Goal: Task Accomplishment & Management: Complete application form

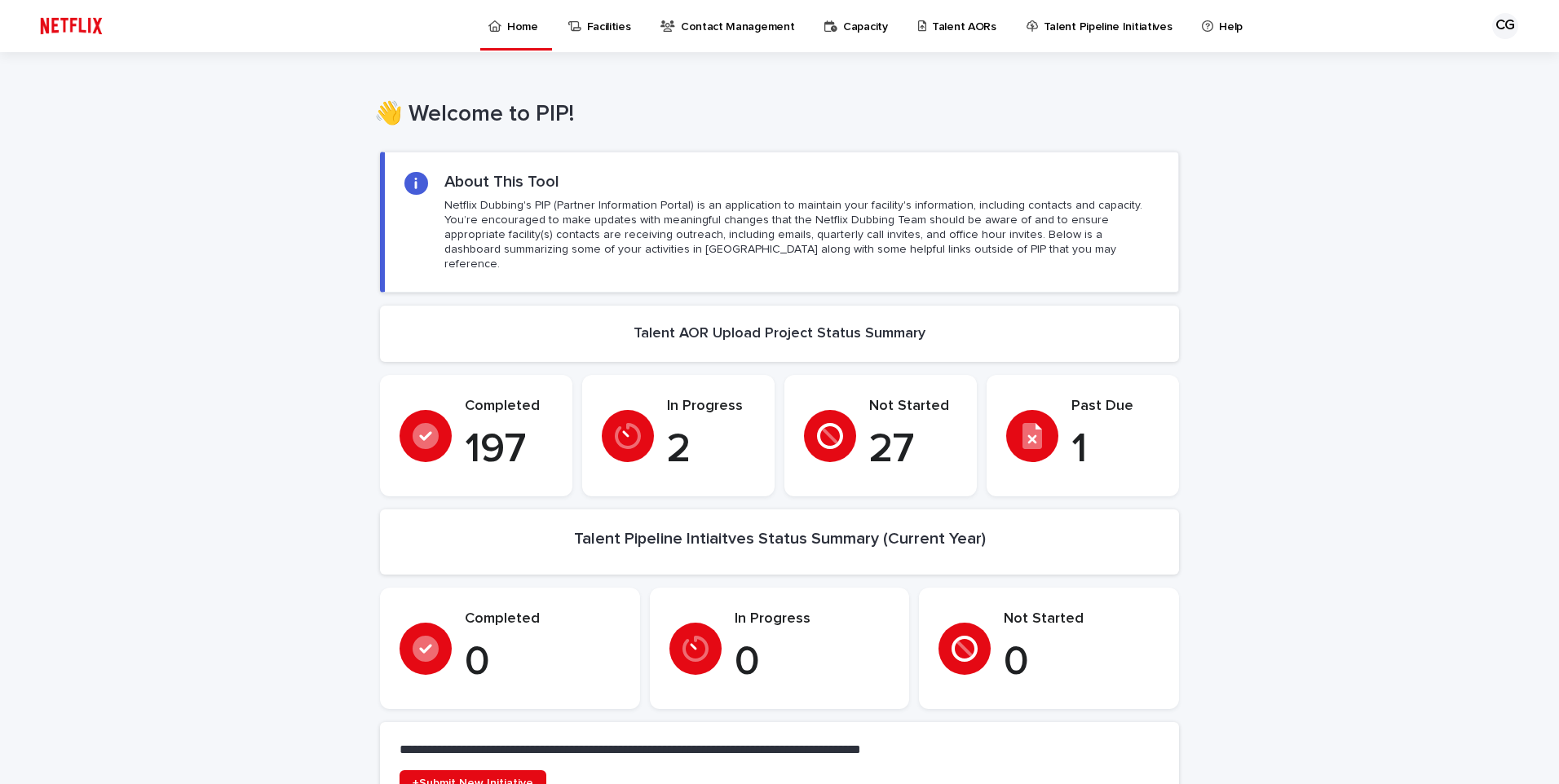
click at [965, 21] on p "Talent AORs" at bounding box center [964, 17] width 65 height 34
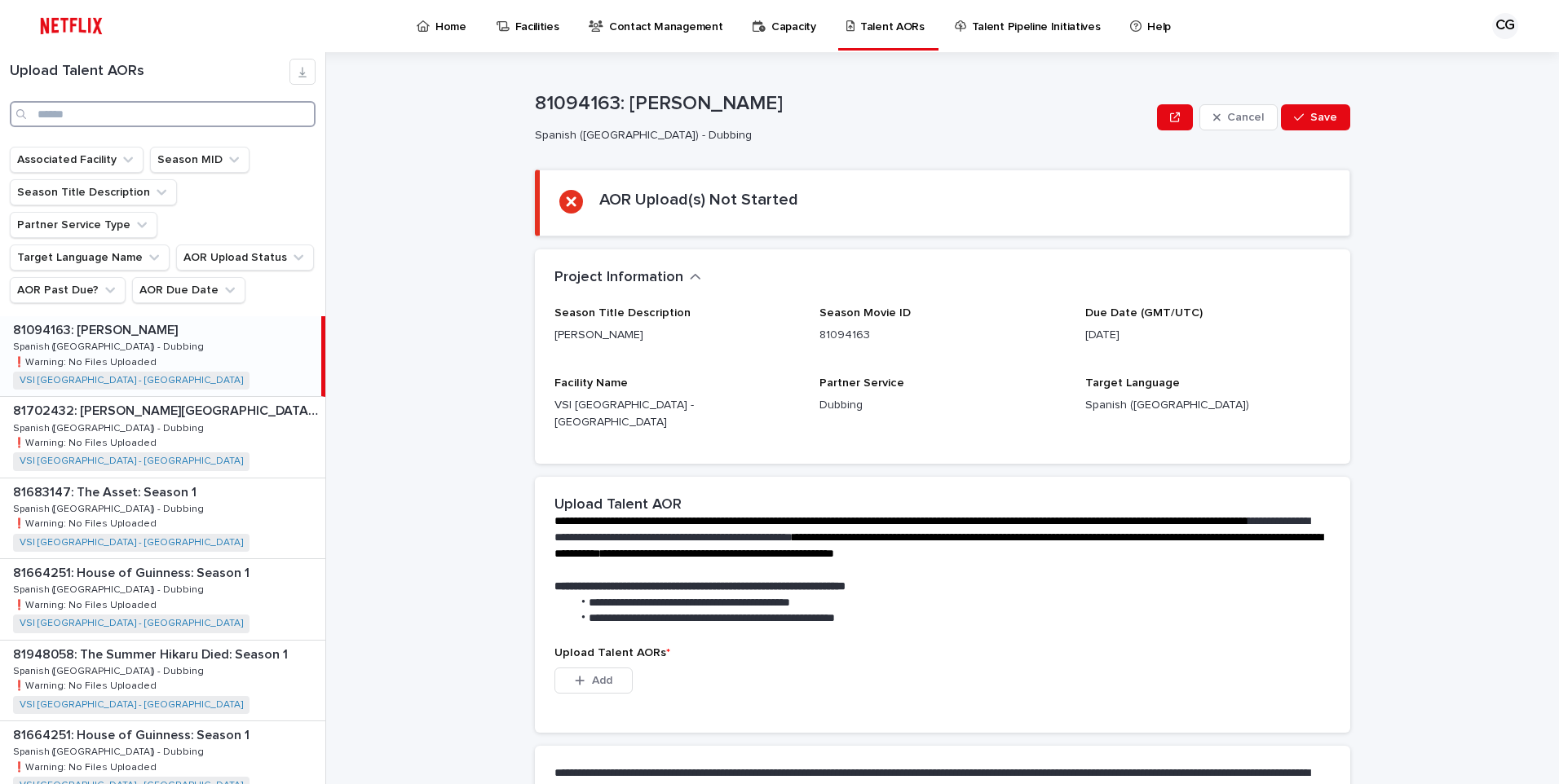
click at [163, 112] on input "Search" at bounding box center [163, 114] width 306 height 26
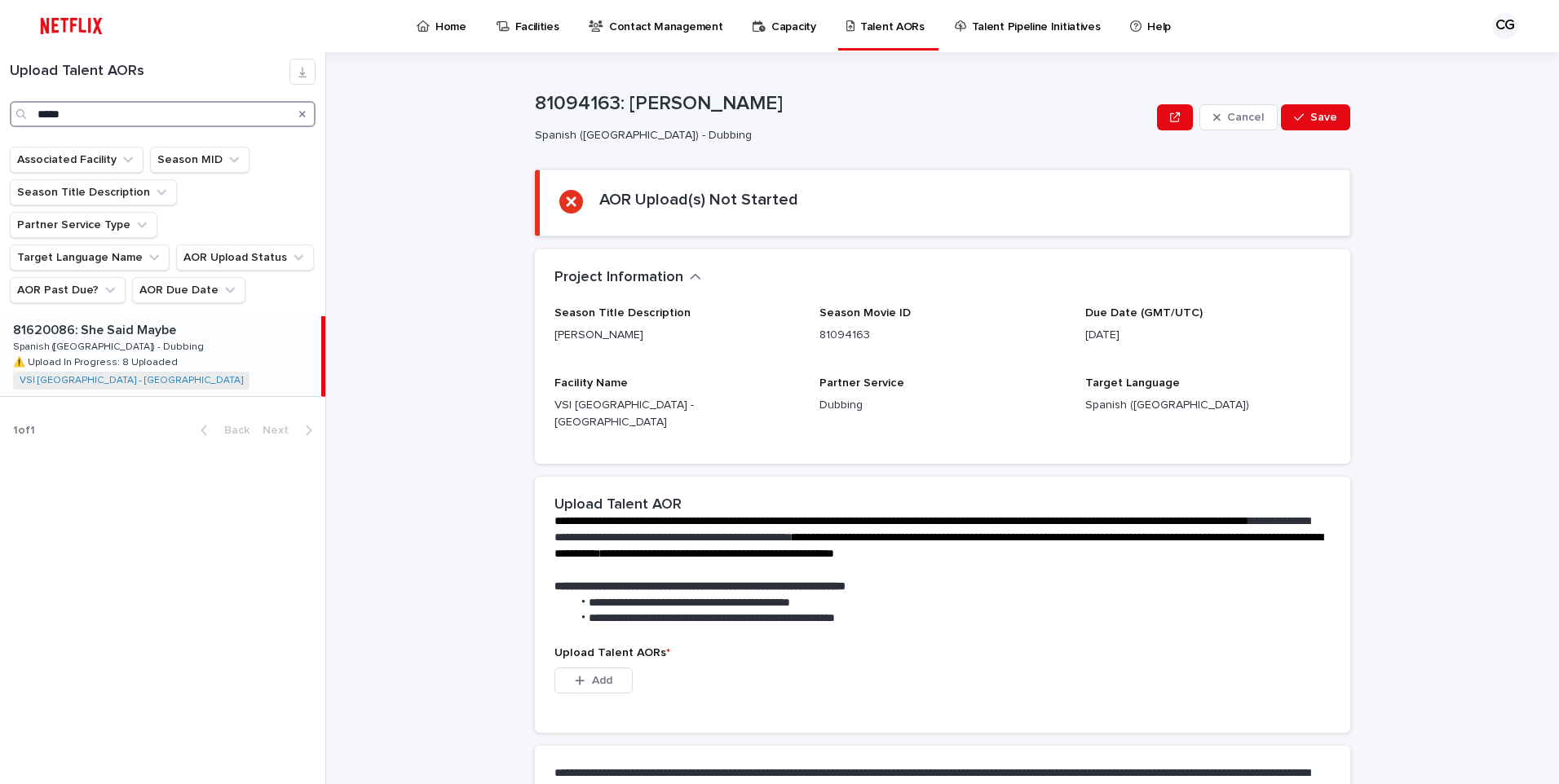
type input "*****"
drag, startPoint x: 158, startPoint y: 288, endPoint x: 158, endPoint y: 299, distance: 11.0
click at [158, 319] on p "81620086: She Said Maybe" at bounding box center [96, 329] width 166 height 18
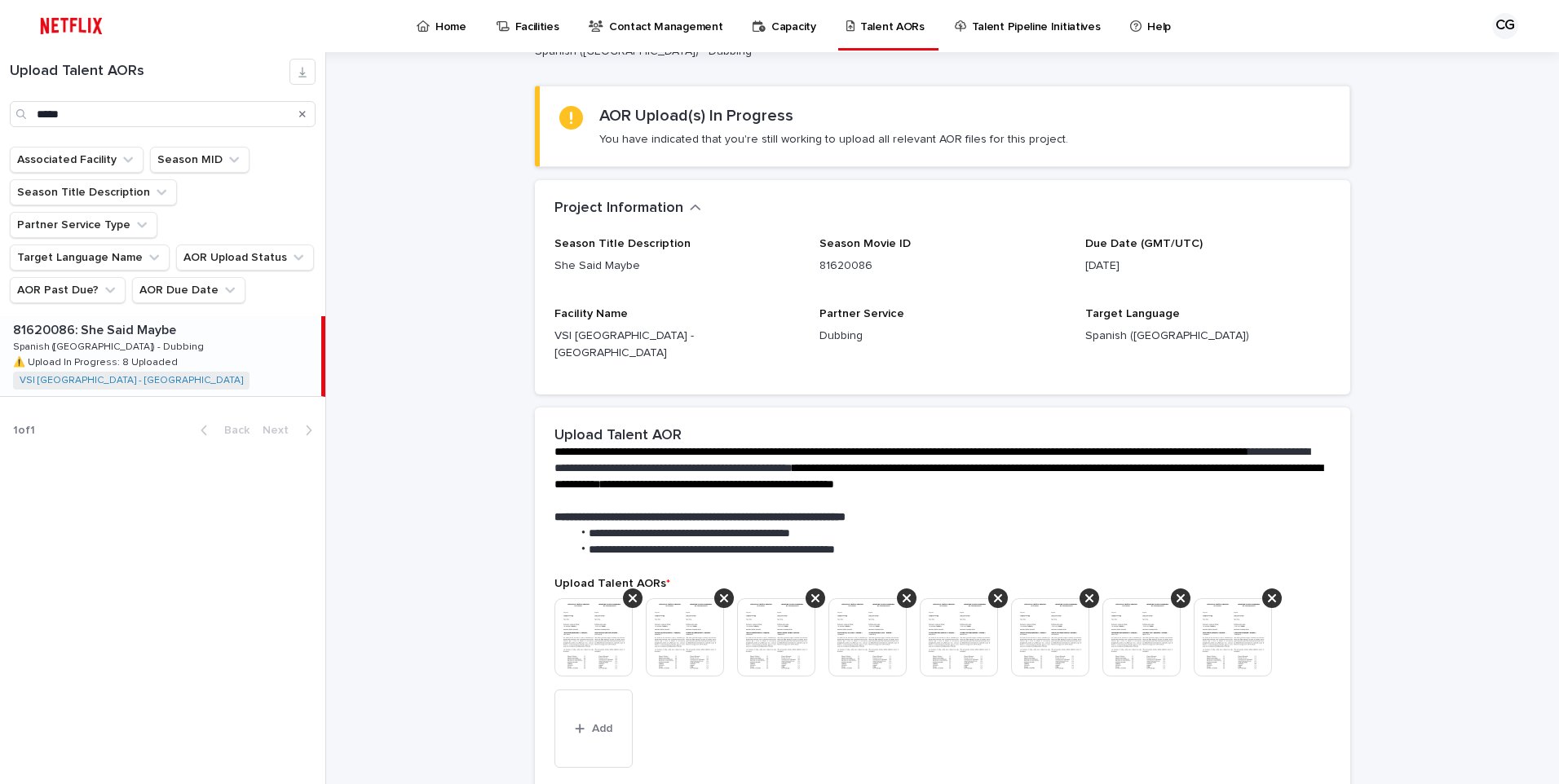
scroll to position [245, 0]
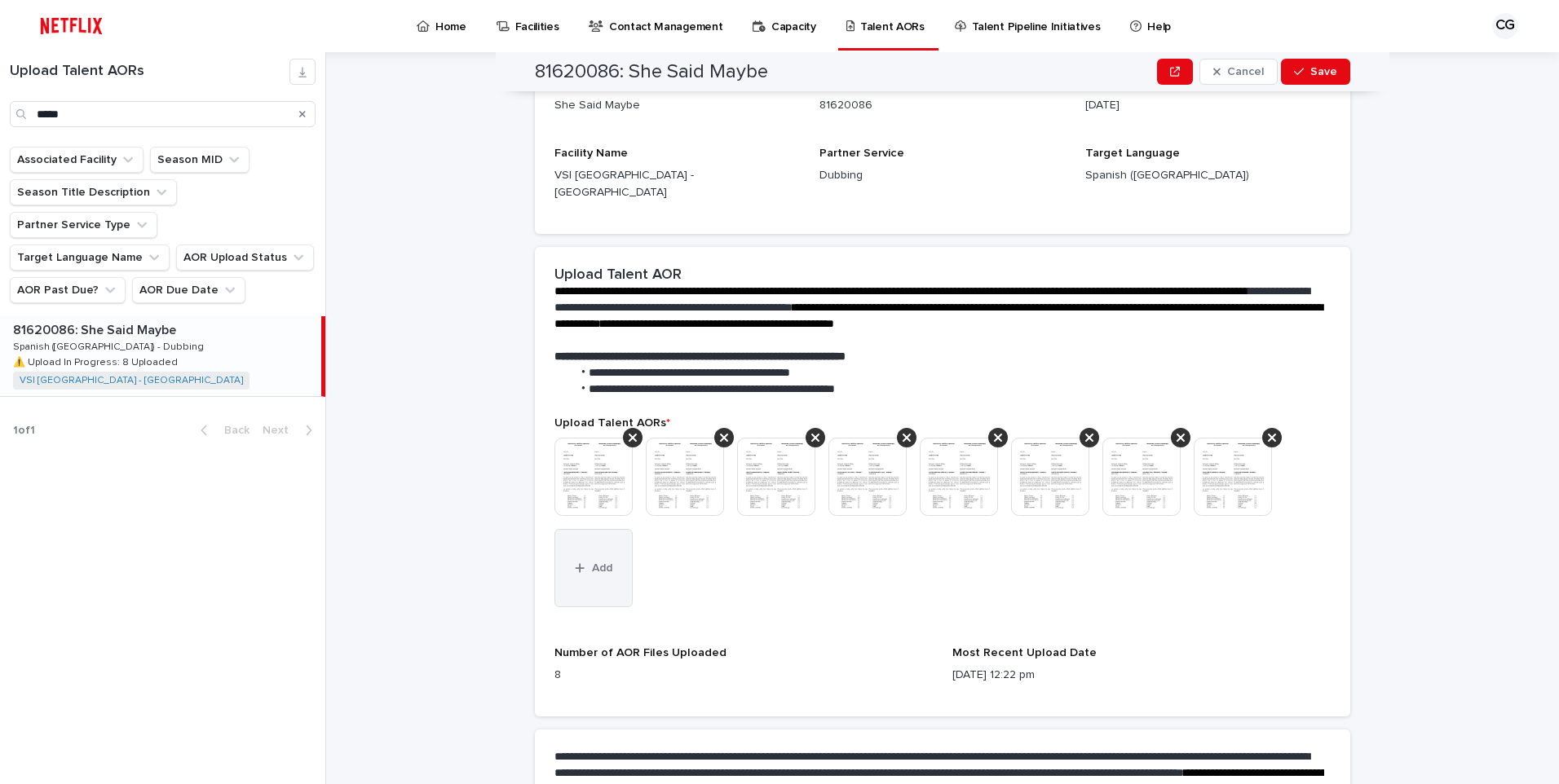
click at [589, 557] on button "Add" at bounding box center [593, 568] width 78 height 78
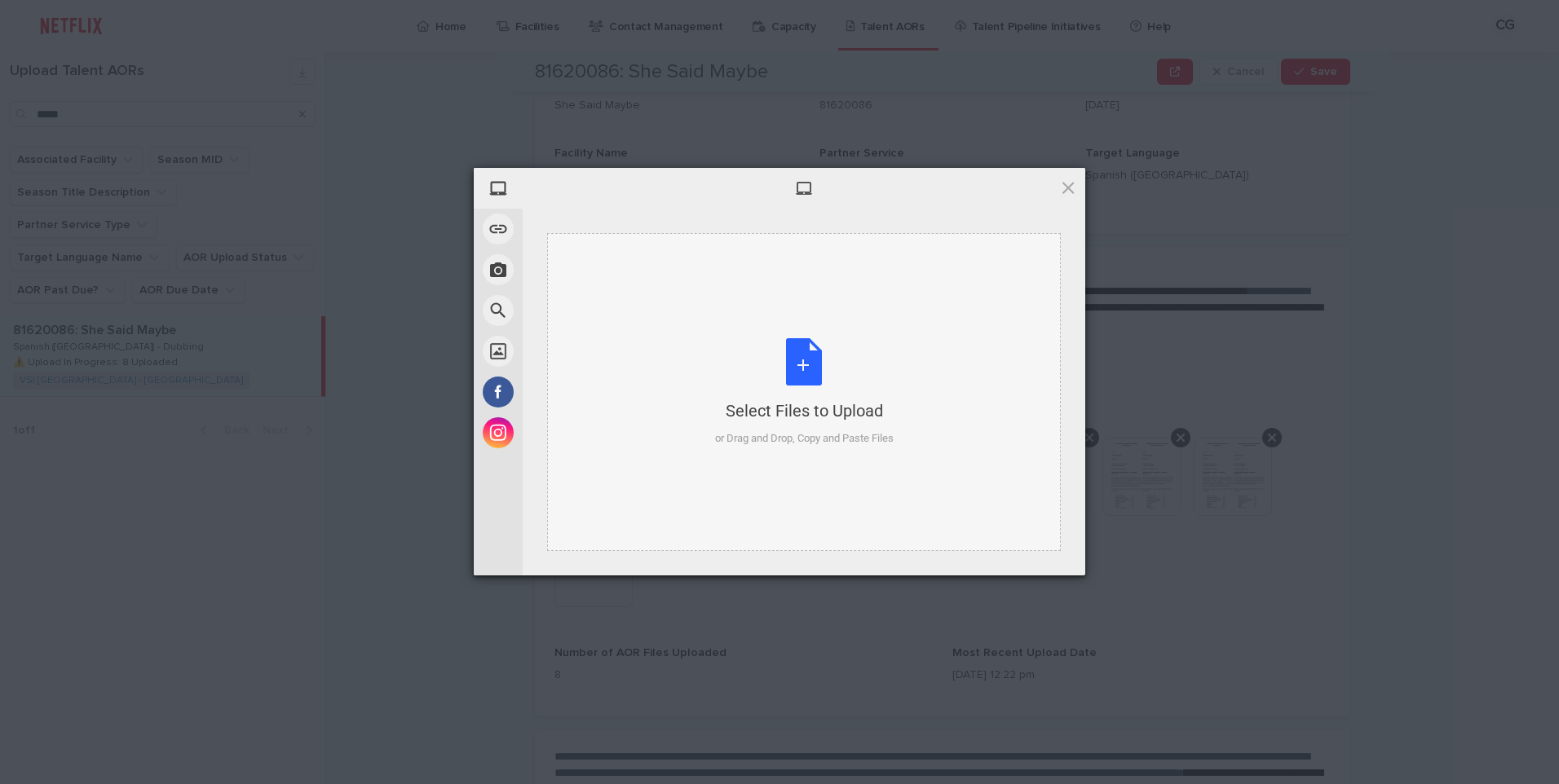
click at [991, 361] on div "Select Files to Upload or Drag and Drop, Copy and Paste Files" at bounding box center [804, 392] width 514 height 318
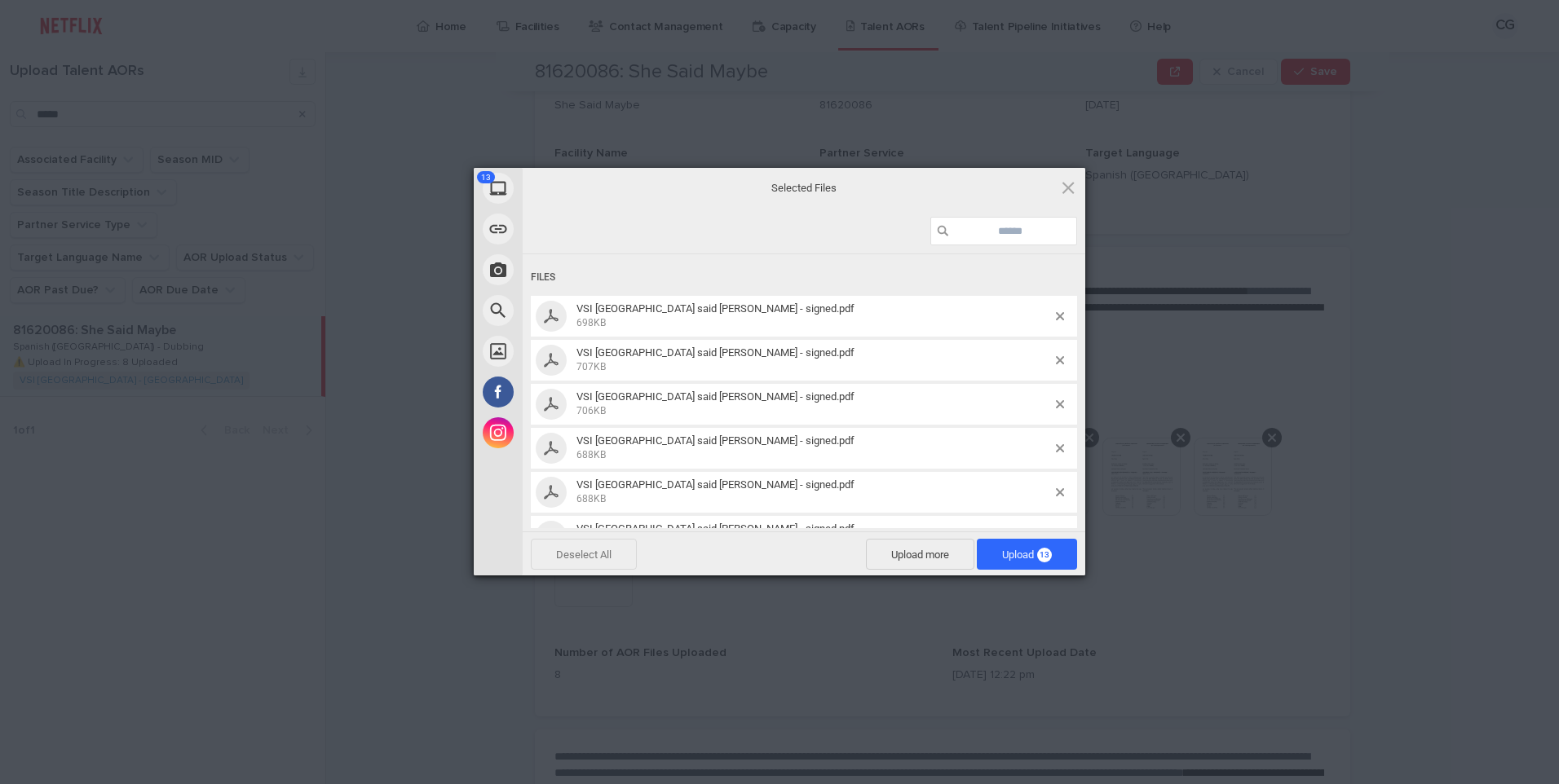
click at [610, 559] on span "Deselect All" at bounding box center [584, 554] width 106 height 31
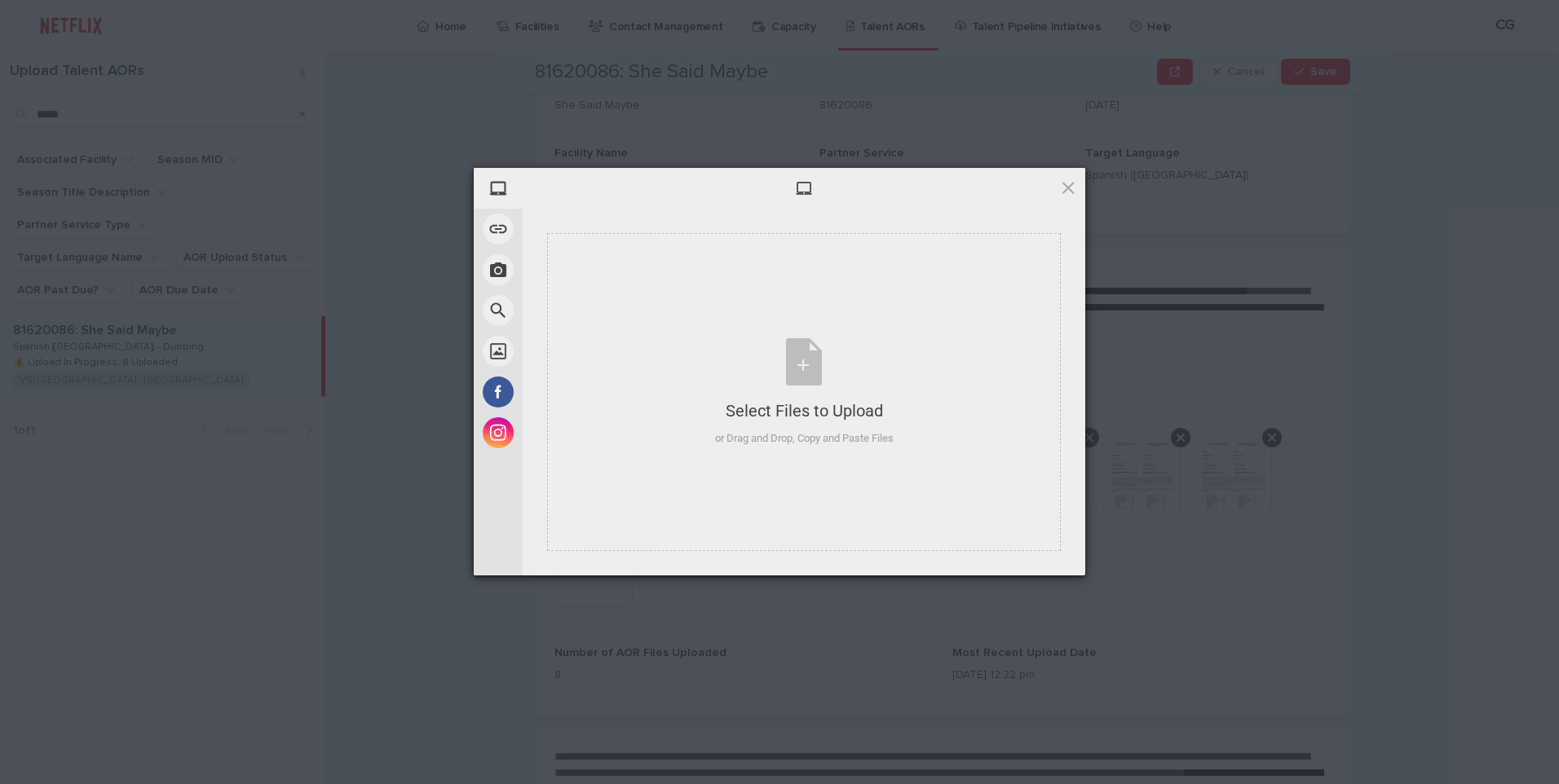
click at [1067, 185] on span at bounding box center [1068, 187] width 18 height 18
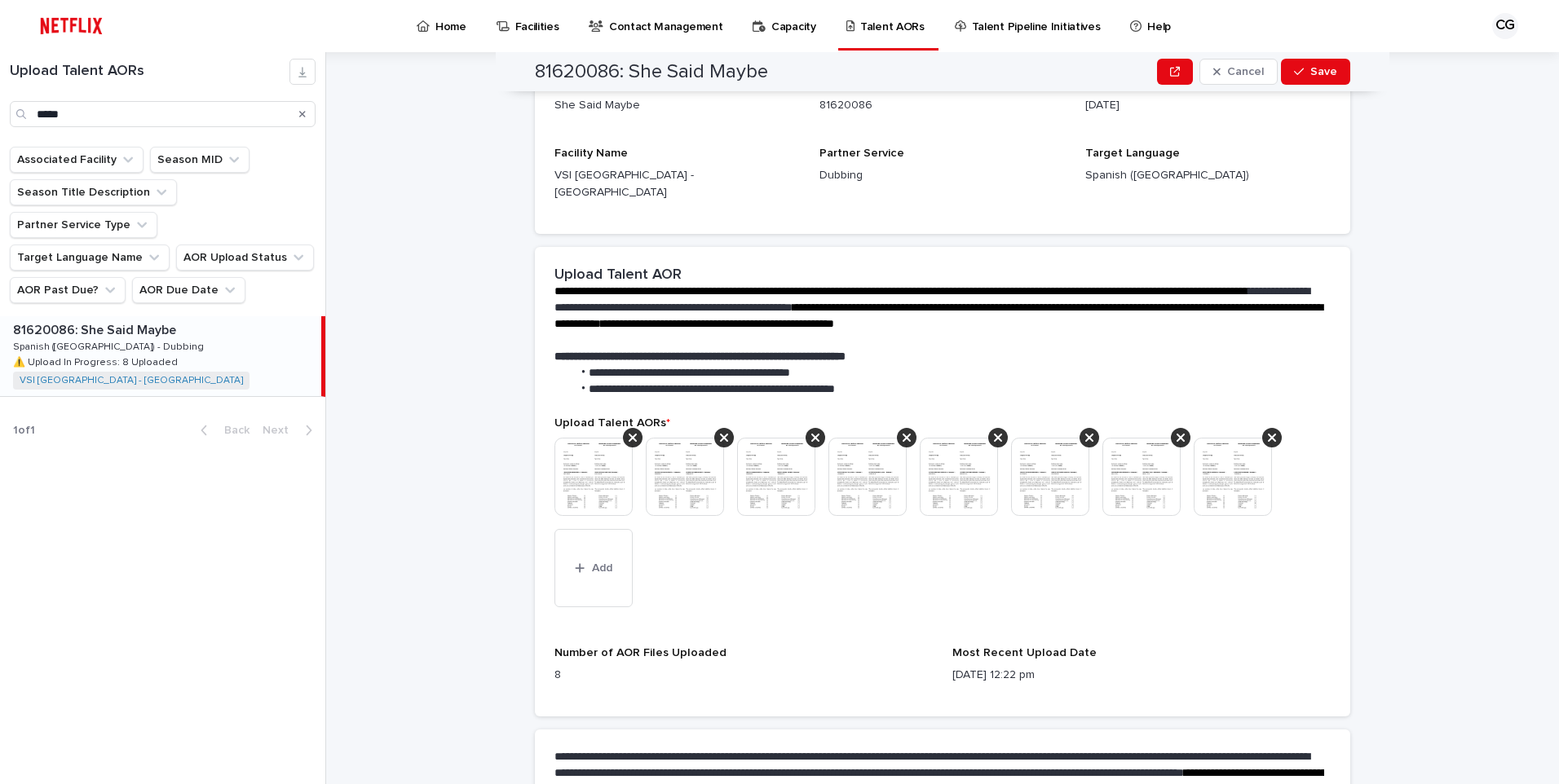
click at [605, 476] on img at bounding box center [593, 476] width 78 height 78
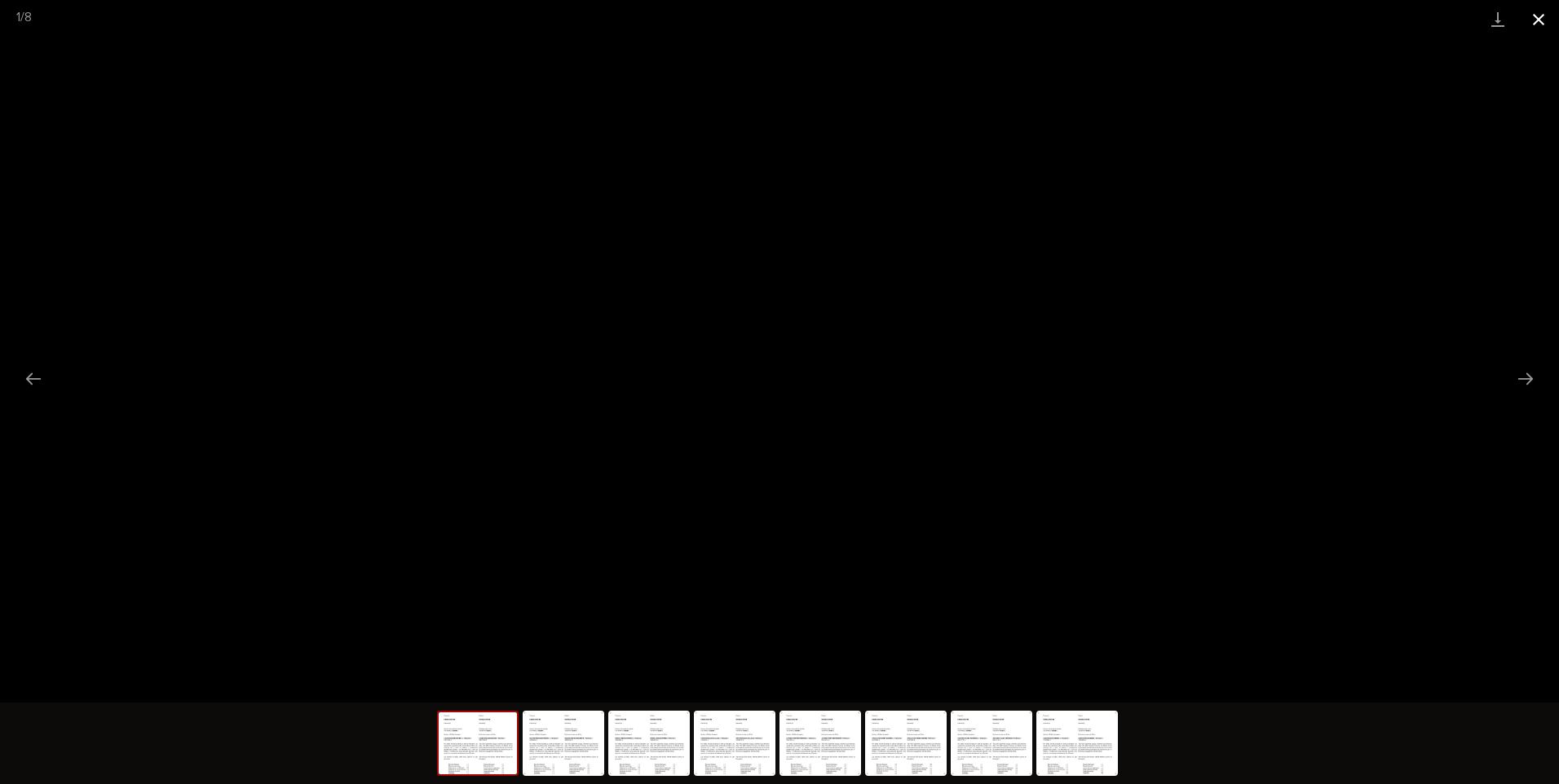
click at [1541, 12] on button "Close gallery" at bounding box center [1539, 19] width 41 height 39
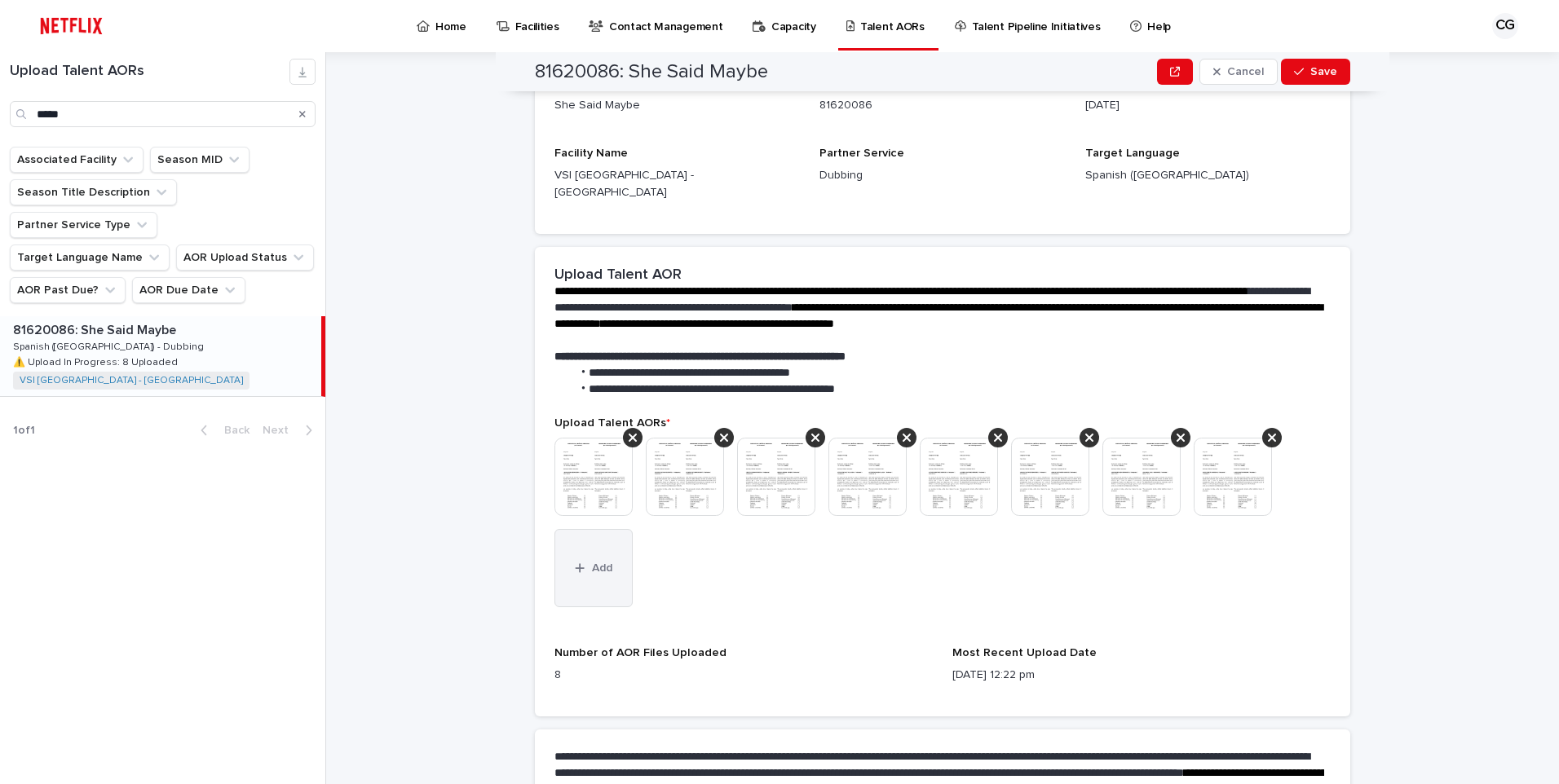
click at [560, 557] on button "Add" at bounding box center [593, 568] width 78 height 78
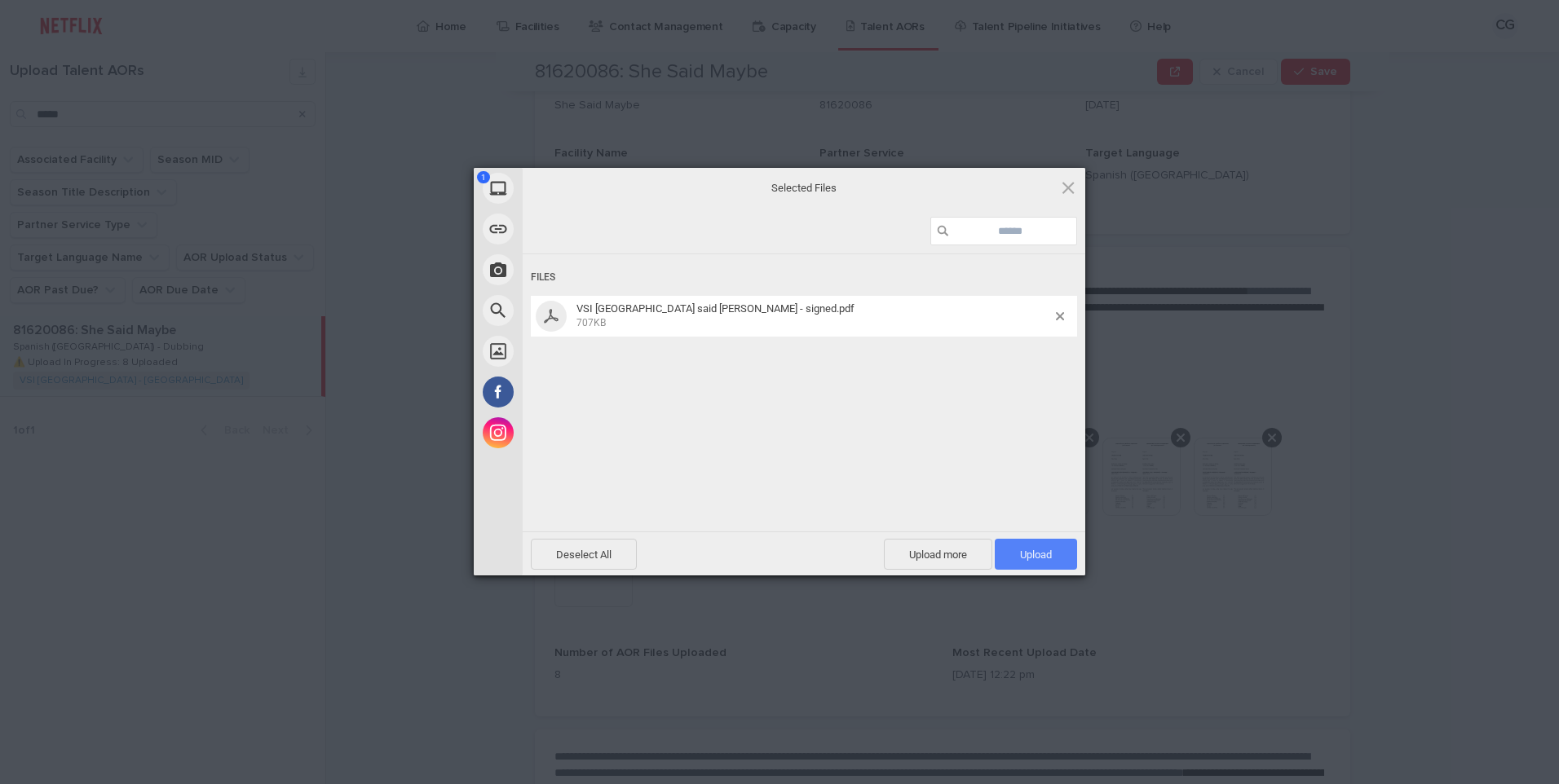
click at [1021, 541] on span "Upload 1" at bounding box center [1036, 554] width 82 height 31
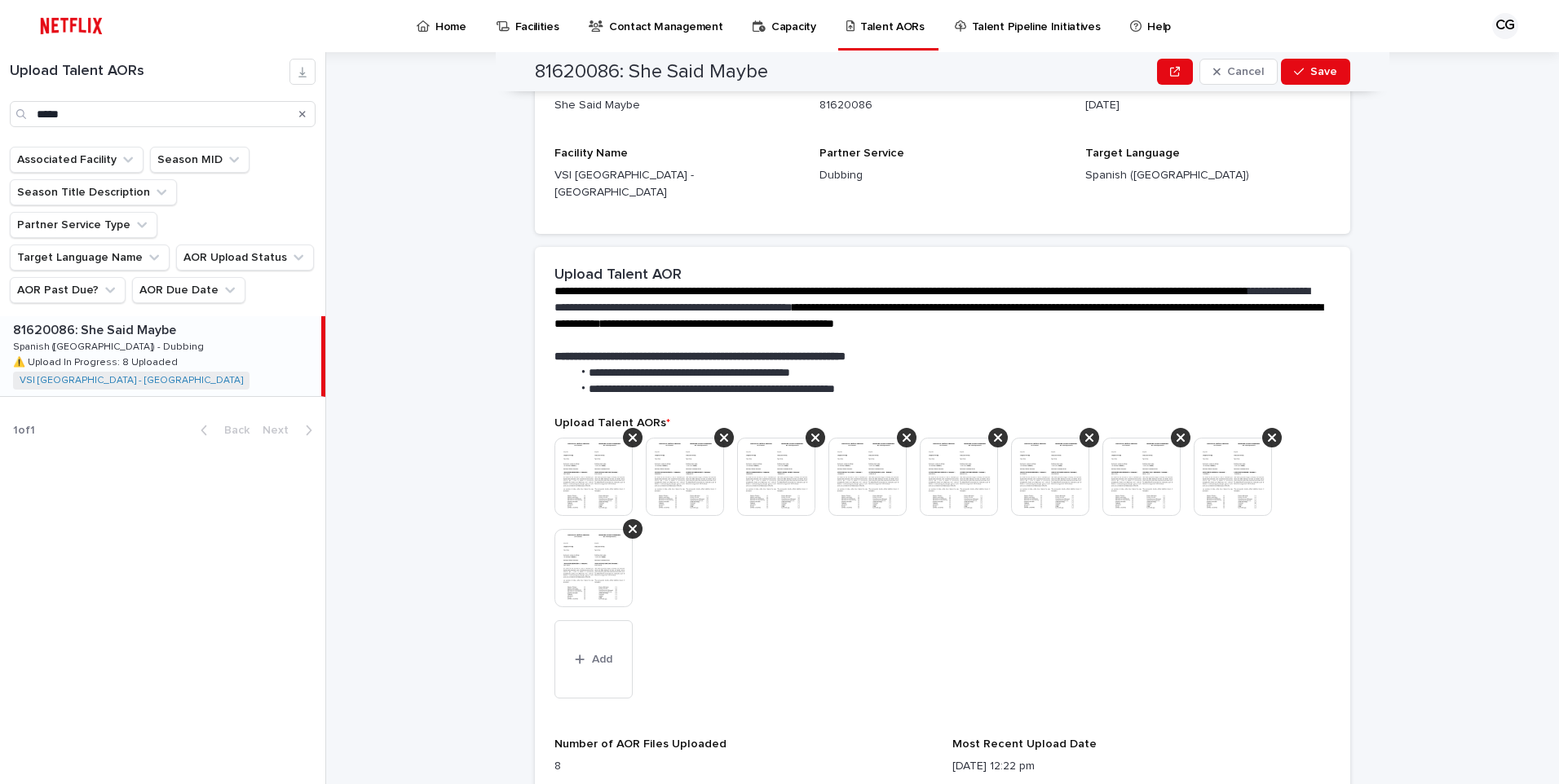
scroll to position [290, 0]
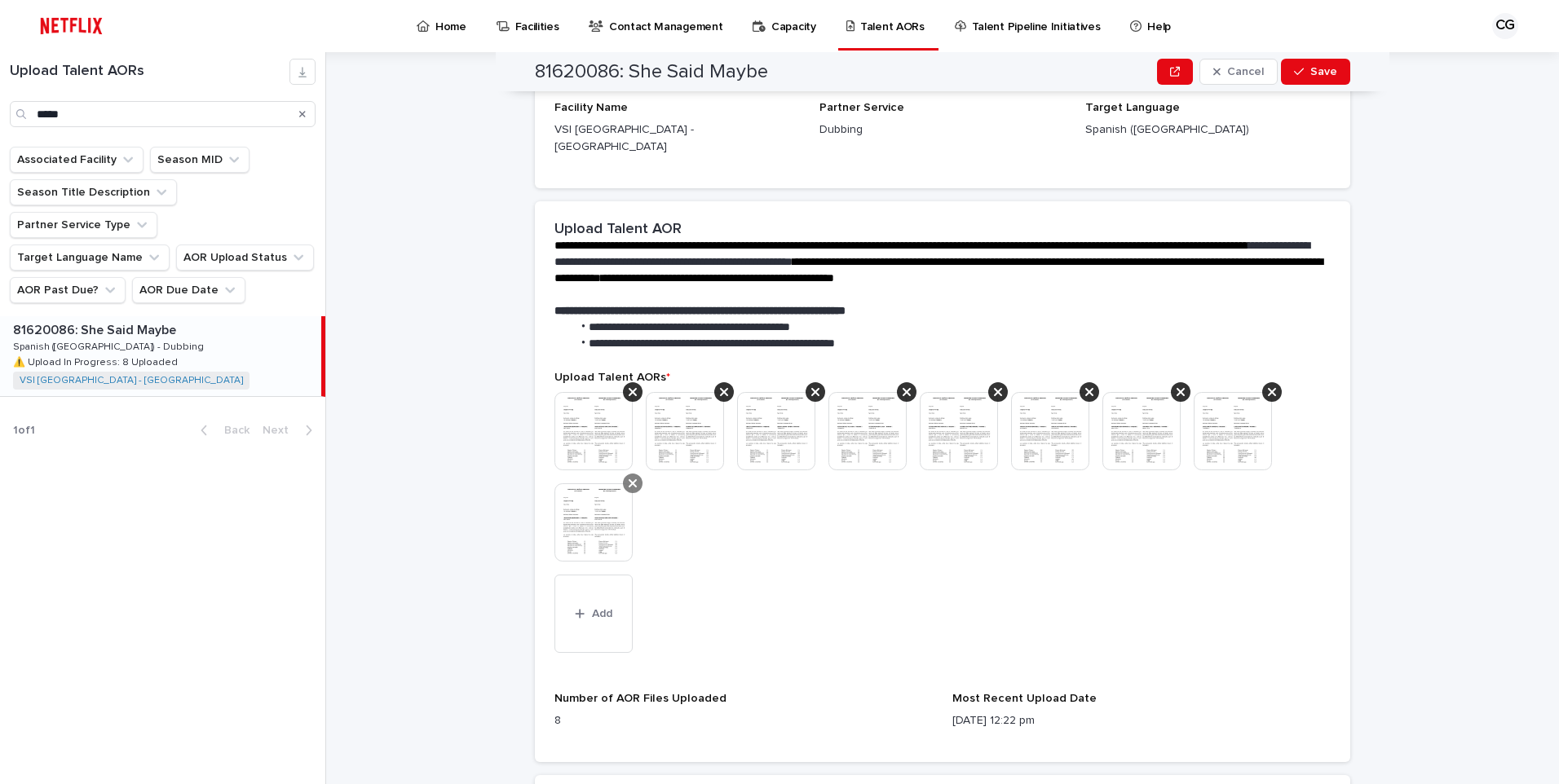
click at [629, 480] on icon at bounding box center [633, 484] width 8 height 8
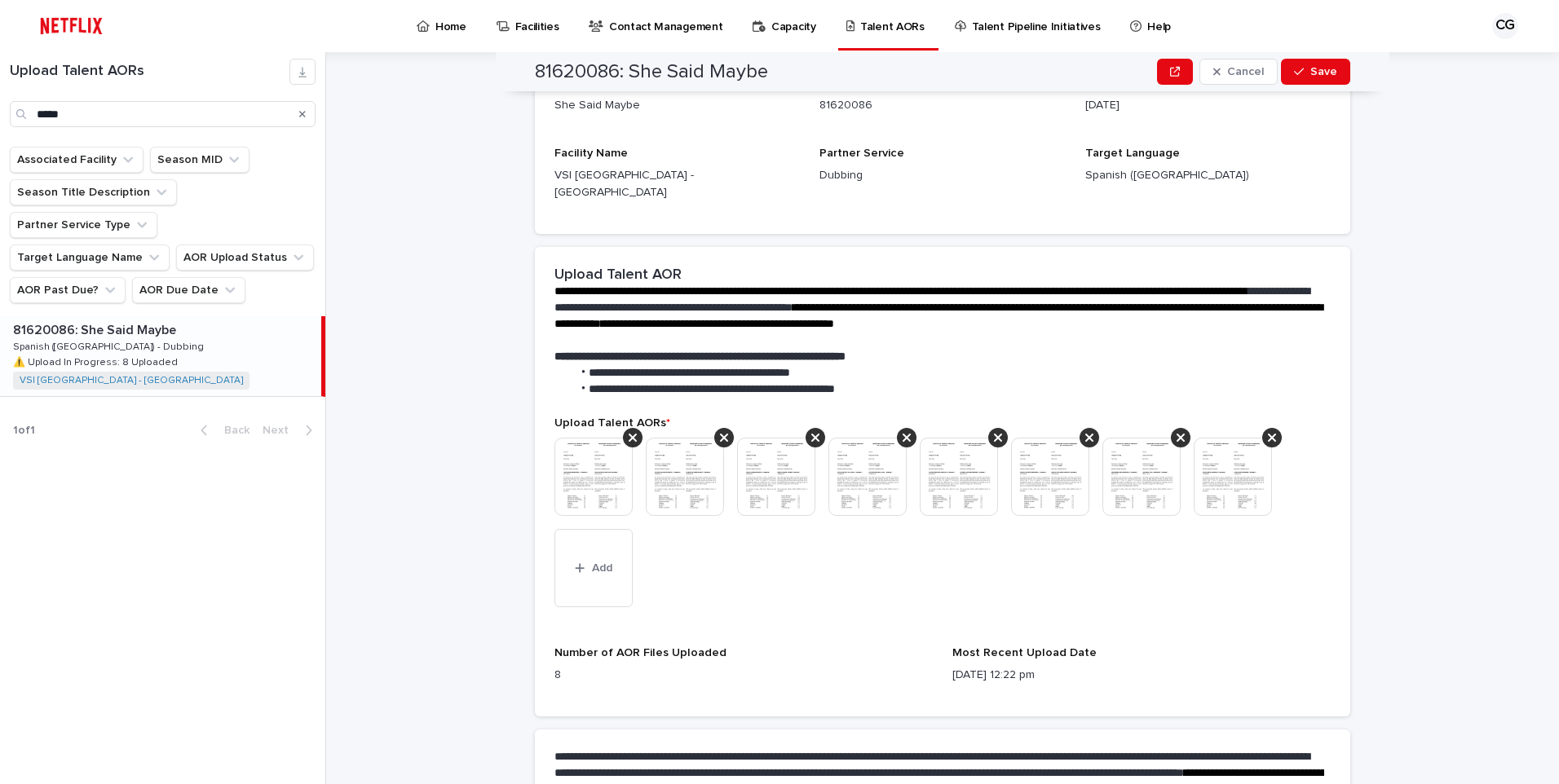
click at [686, 481] on img at bounding box center [684, 476] width 78 height 78
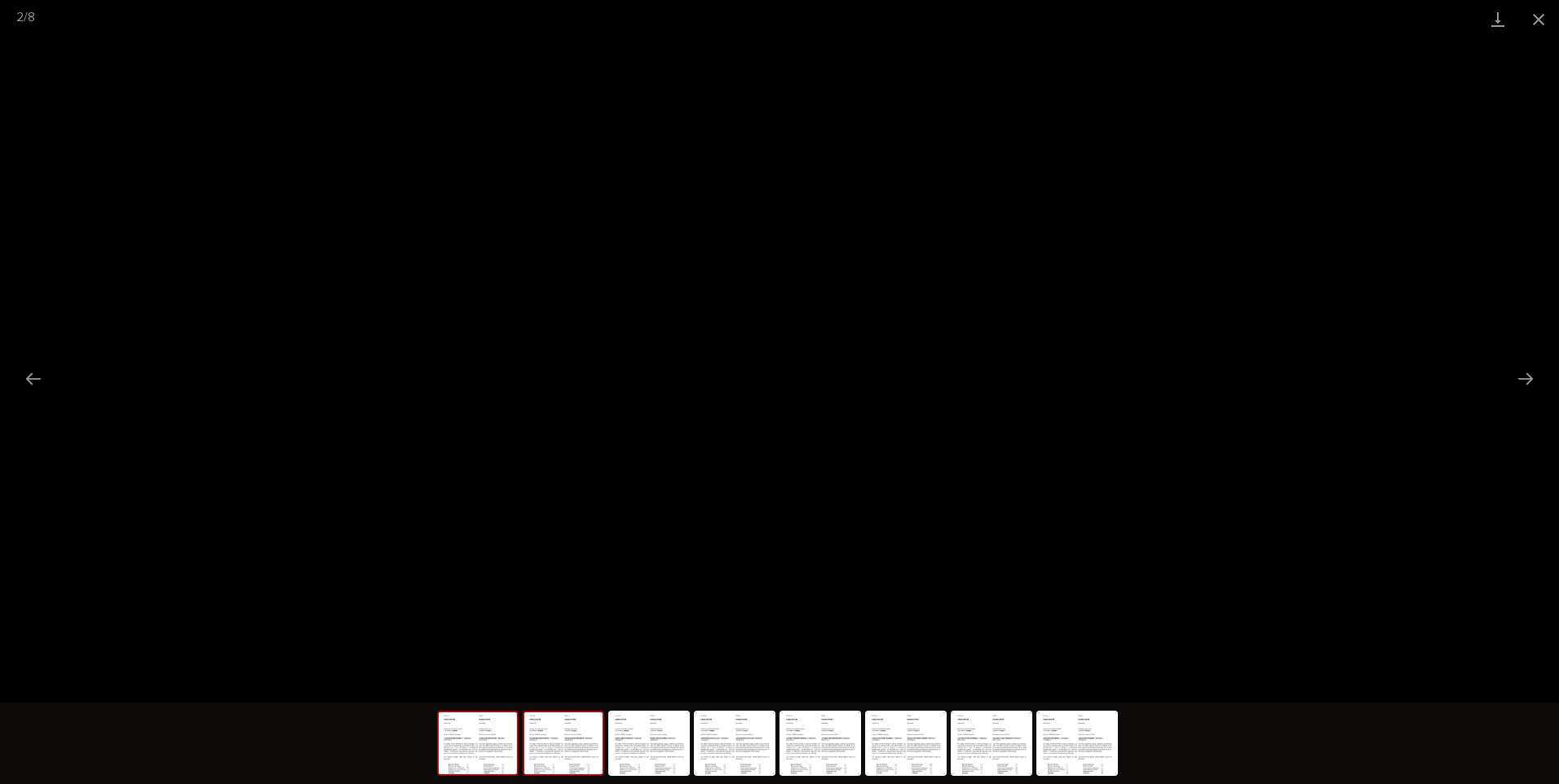
click at [481, 752] on img at bounding box center [477, 744] width 78 height 62
click at [551, 761] on img at bounding box center [563, 744] width 78 height 62
click at [665, 759] on img at bounding box center [648, 744] width 78 height 62
click at [744, 749] on img at bounding box center [734, 744] width 78 height 62
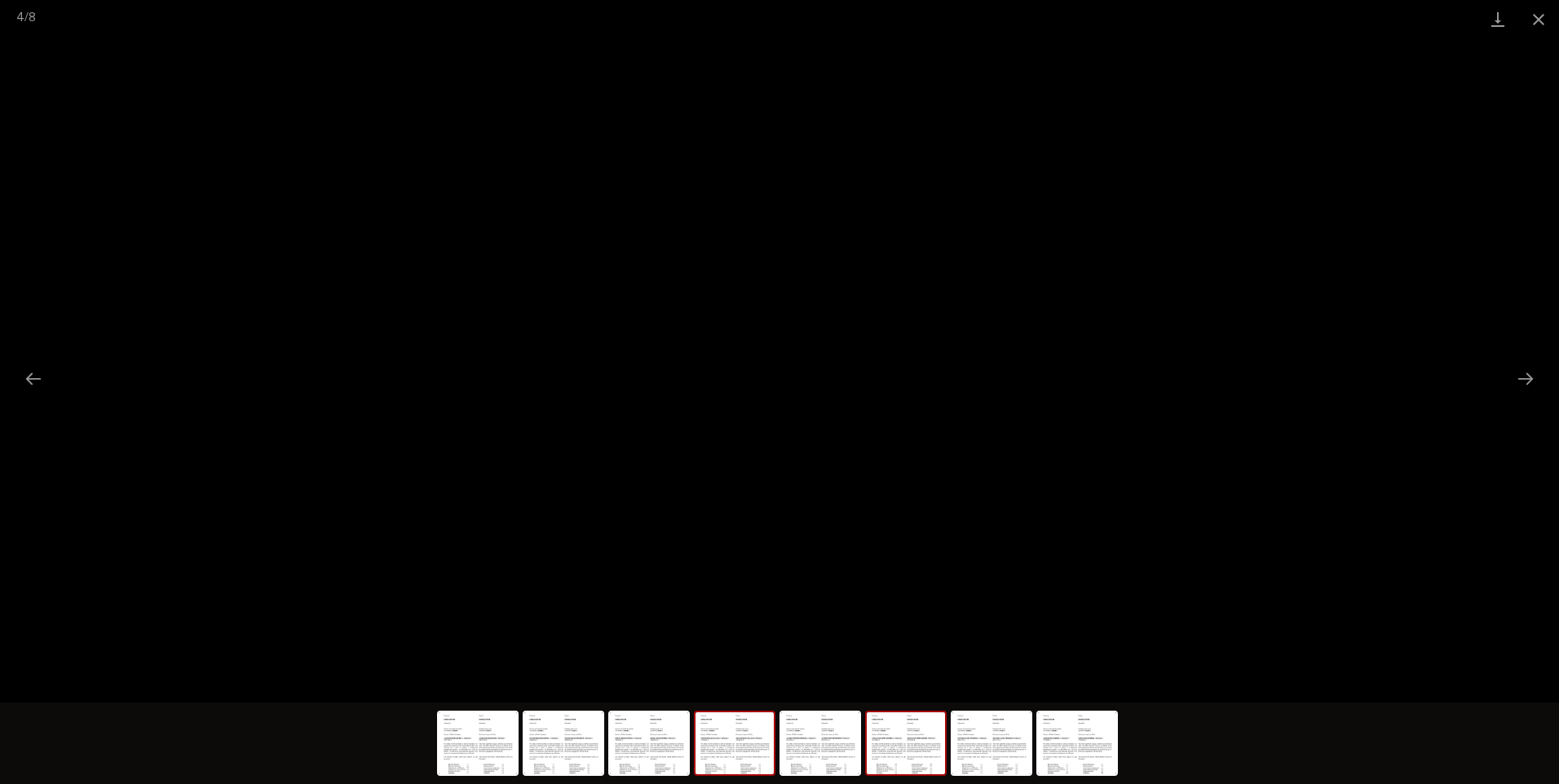
click at [872, 736] on img at bounding box center [906, 744] width 78 height 62
click at [851, 741] on img at bounding box center [820, 744] width 78 height 62
click at [891, 734] on img at bounding box center [906, 744] width 78 height 62
click at [967, 760] on img at bounding box center [991, 744] width 78 height 62
click at [1049, 748] on img at bounding box center [1077, 744] width 78 height 62
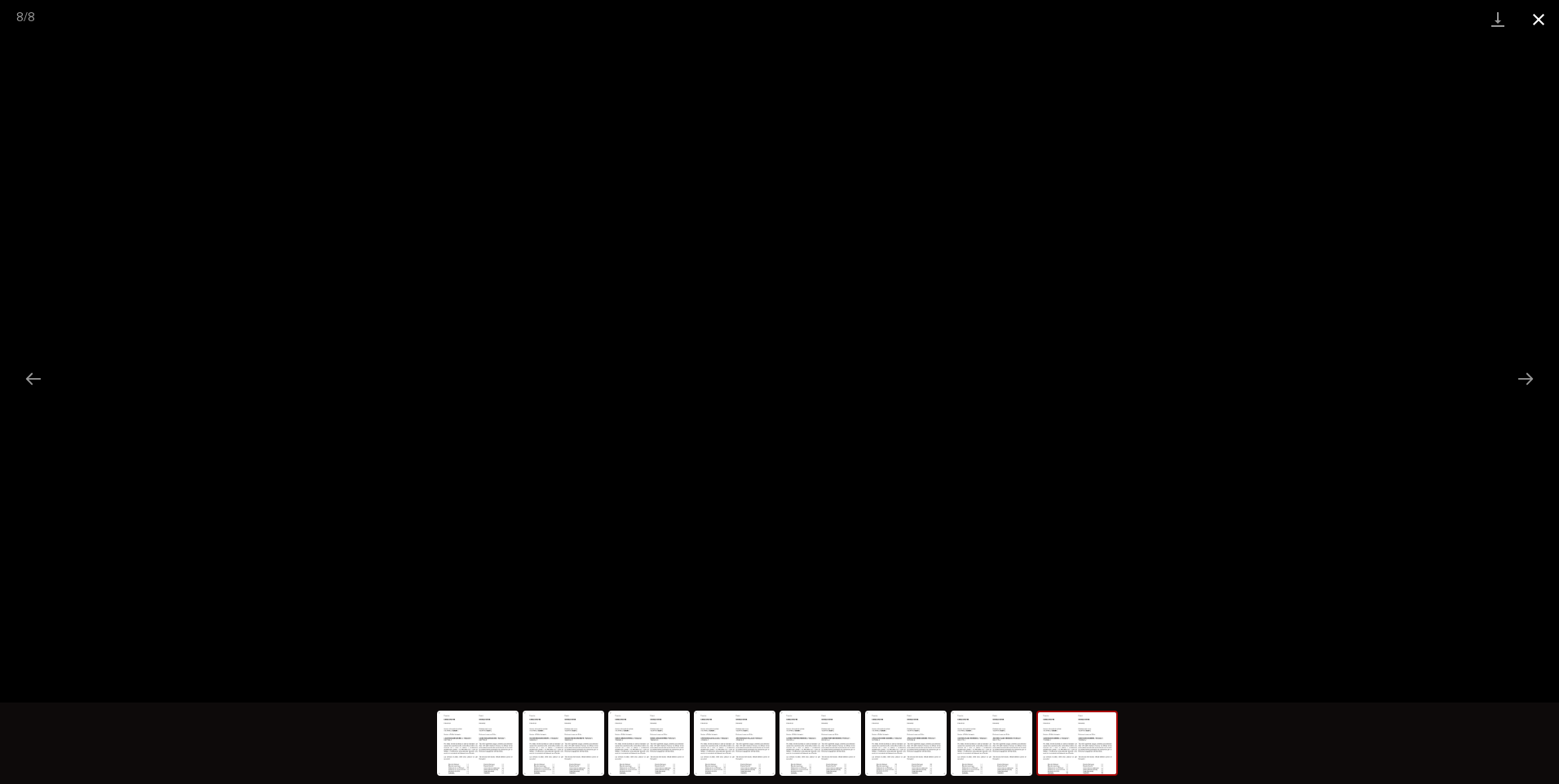
click at [1530, 12] on button "Close gallery" at bounding box center [1539, 19] width 41 height 39
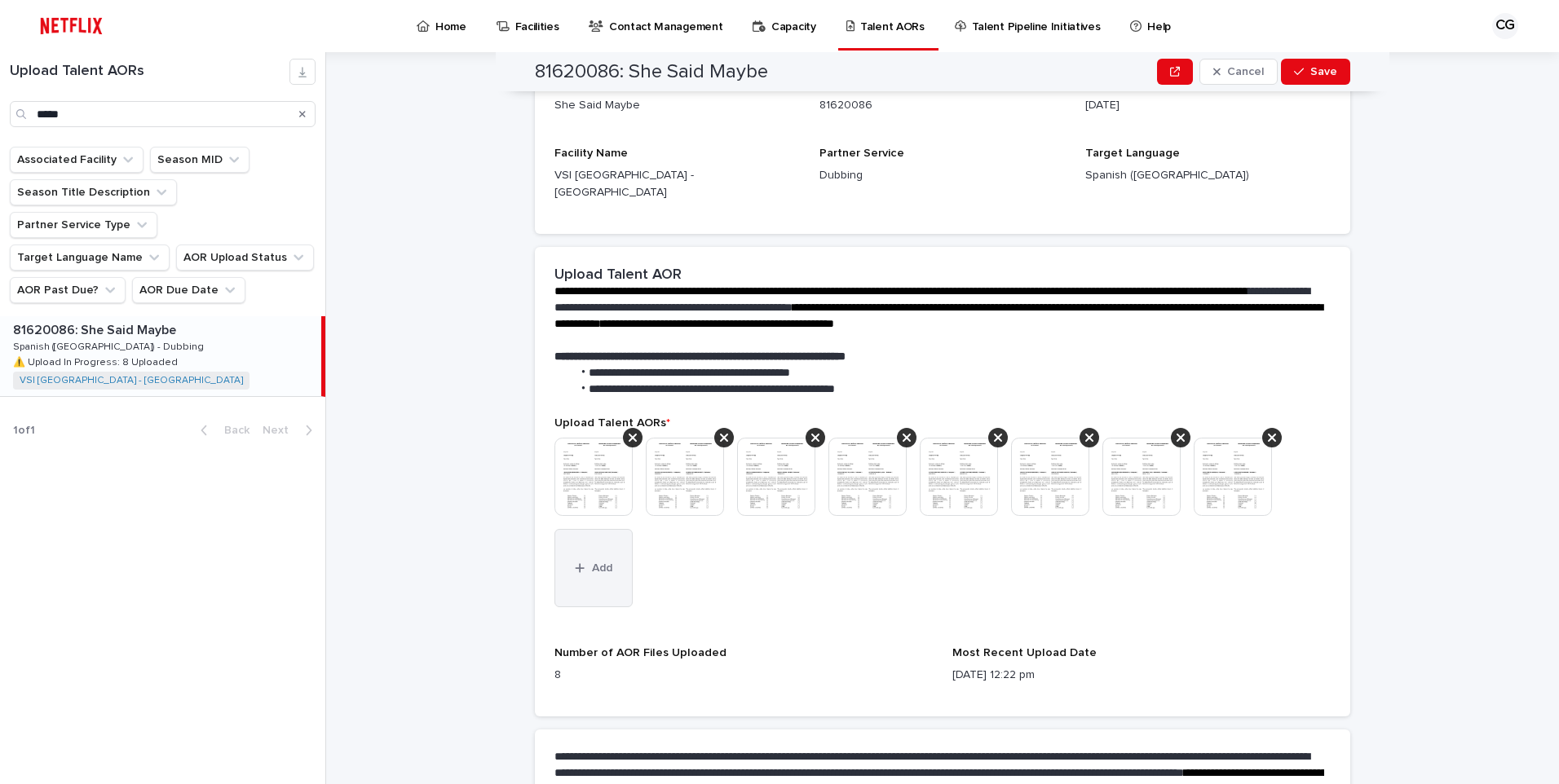
click at [598, 563] on span "Add" at bounding box center [602, 569] width 20 height 12
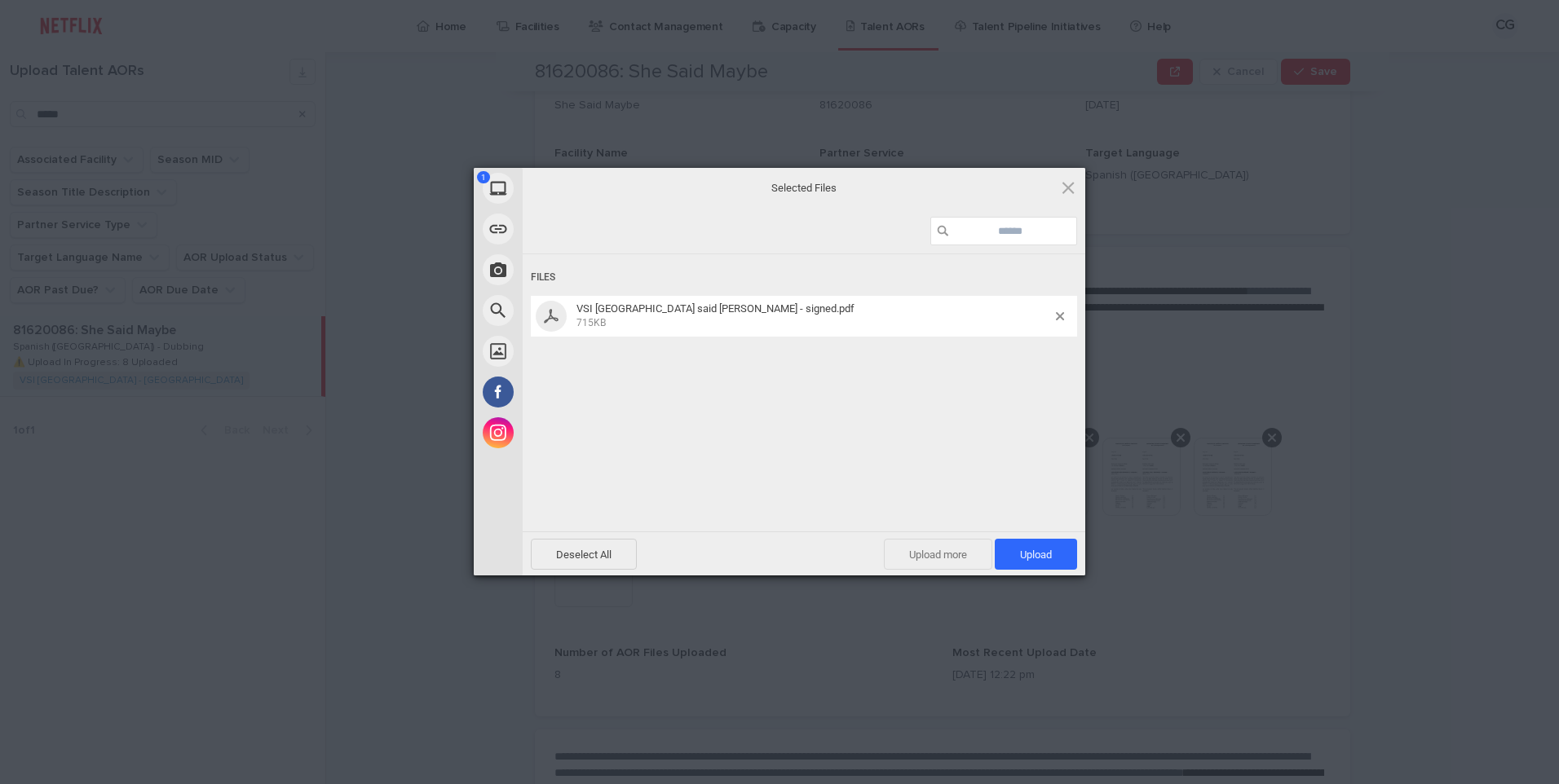
click at [922, 553] on span "Upload more" at bounding box center [938, 554] width 108 height 31
click at [896, 555] on span "Upload more" at bounding box center [920, 554] width 108 height 31
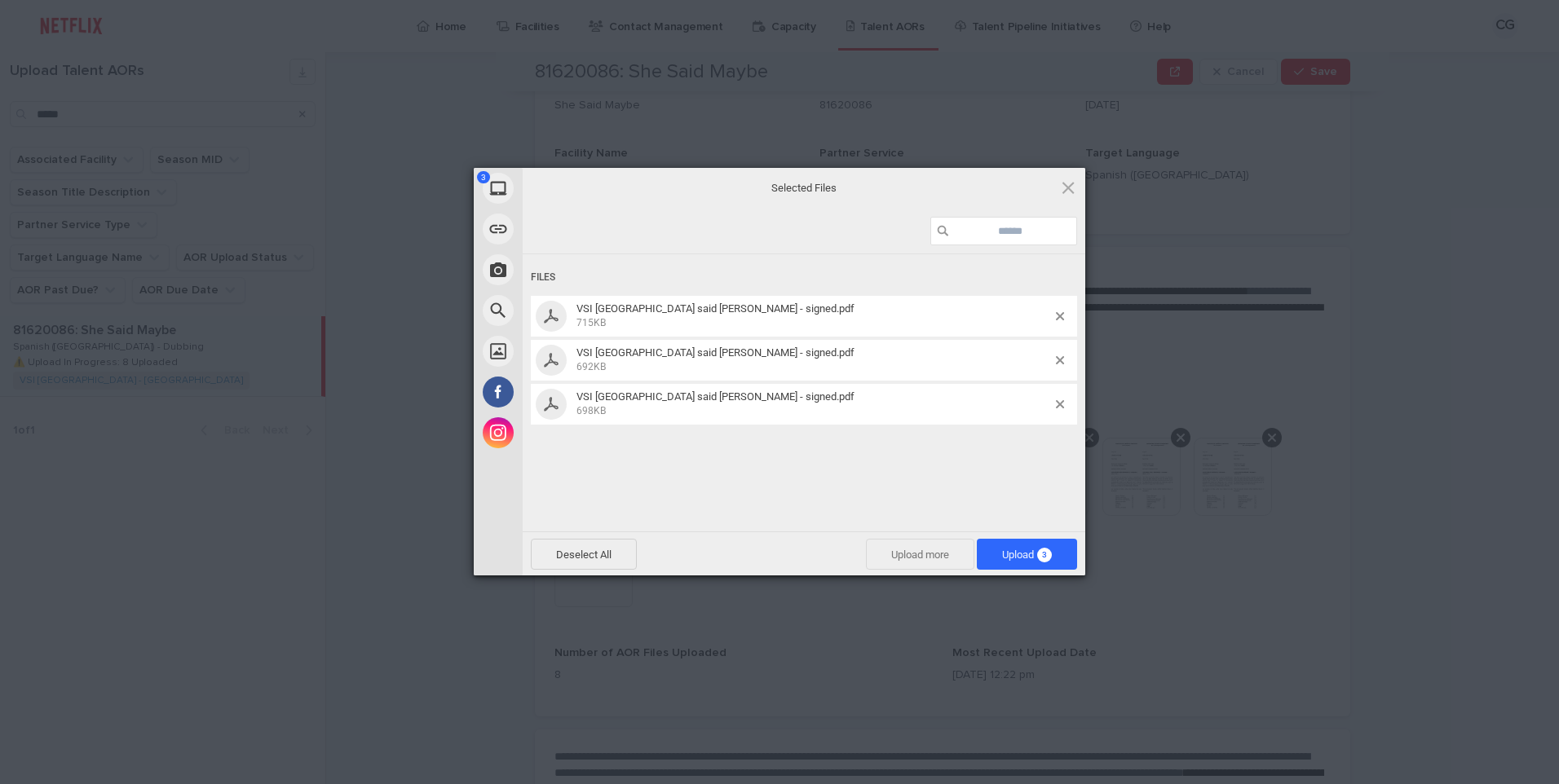
click at [885, 556] on span "Upload more" at bounding box center [920, 554] width 108 height 31
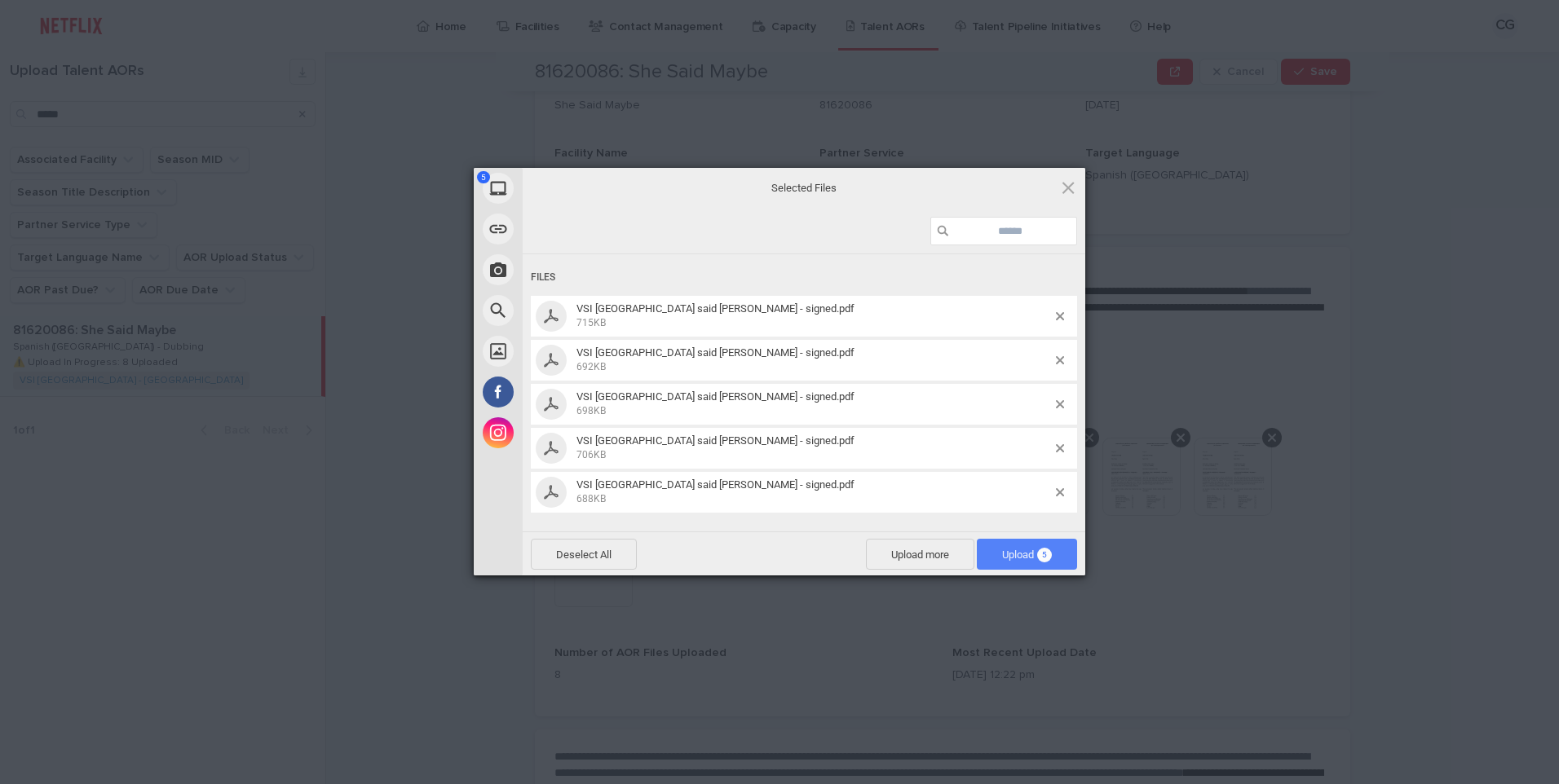
click at [1039, 545] on span "Upload 5" at bounding box center [1027, 554] width 101 height 31
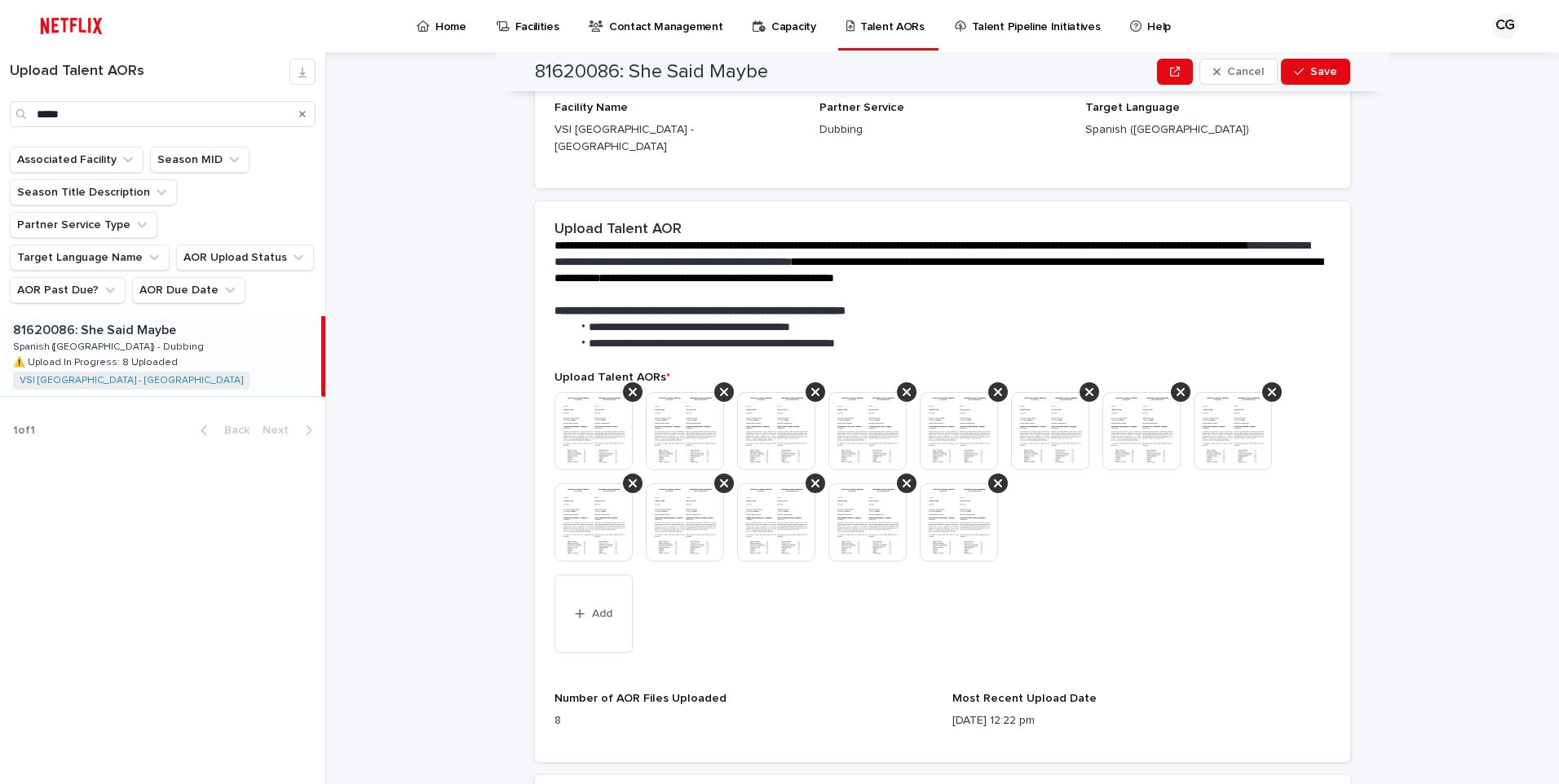
scroll to position [513, 0]
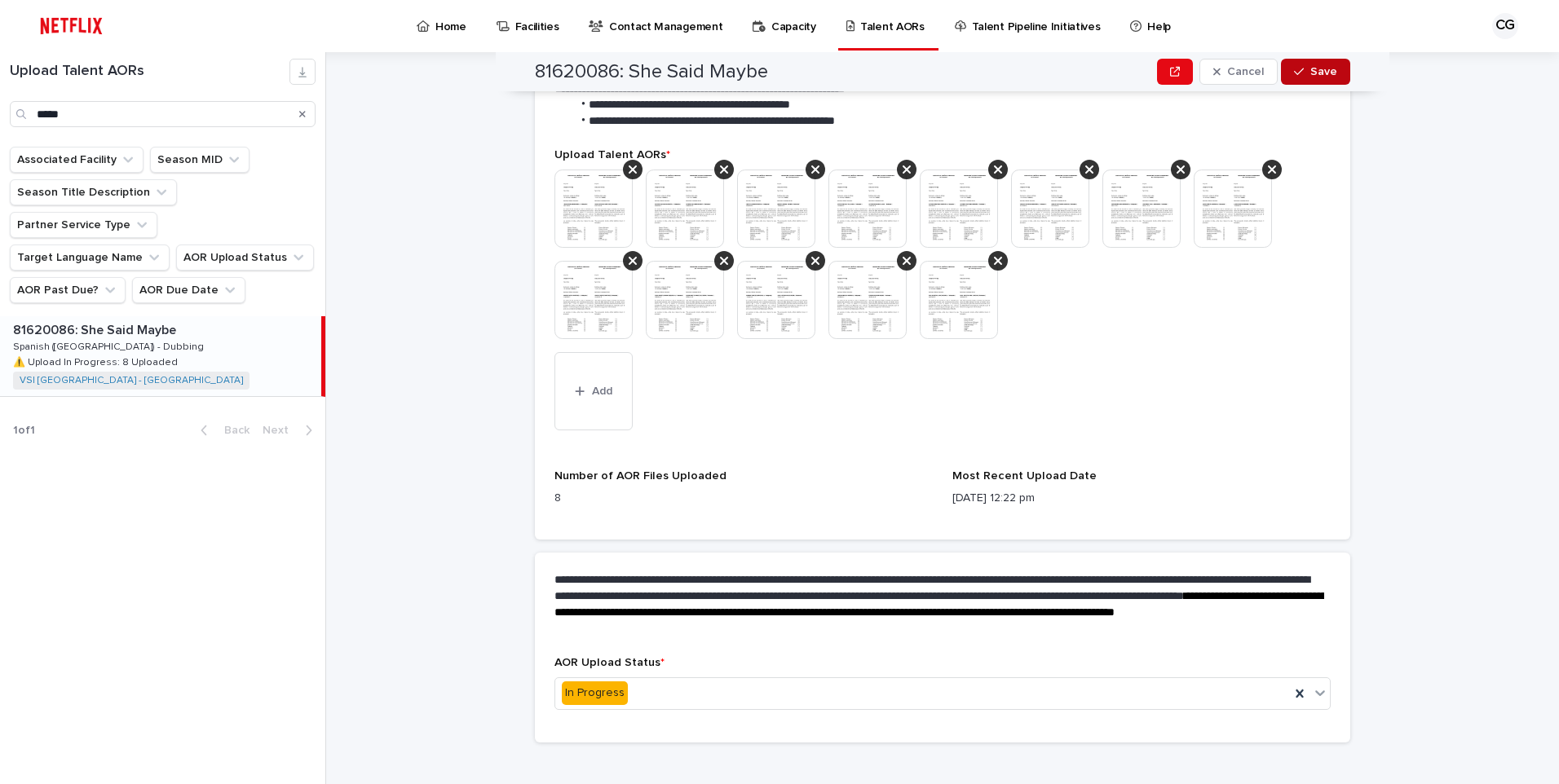
click at [1328, 73] on span "Save" at bounding box center [1324, 72] width 27 height 12
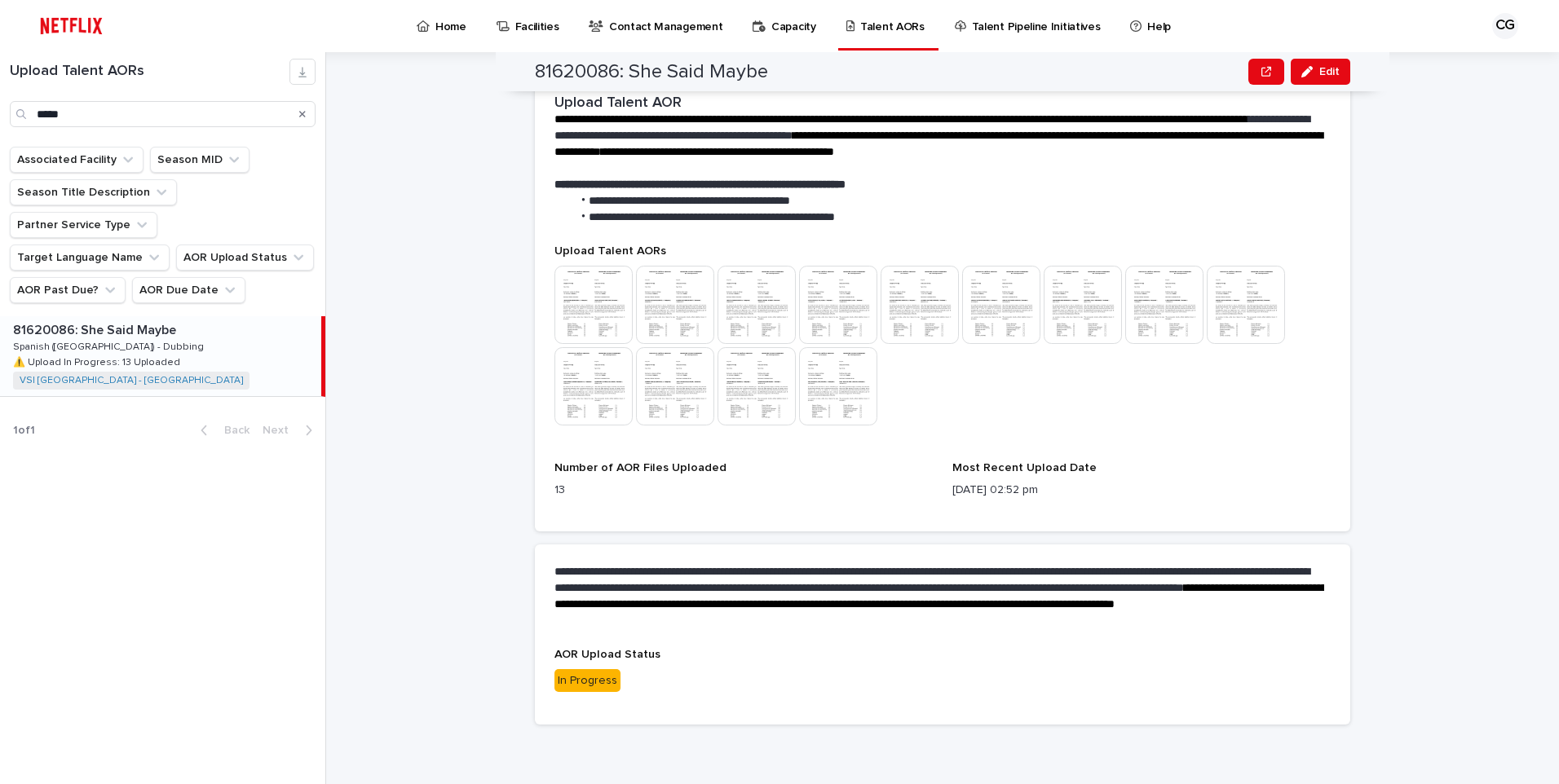
scroll to position [399, 0]
